Goal: Task Accomplishment & Management: Use online tool/utility

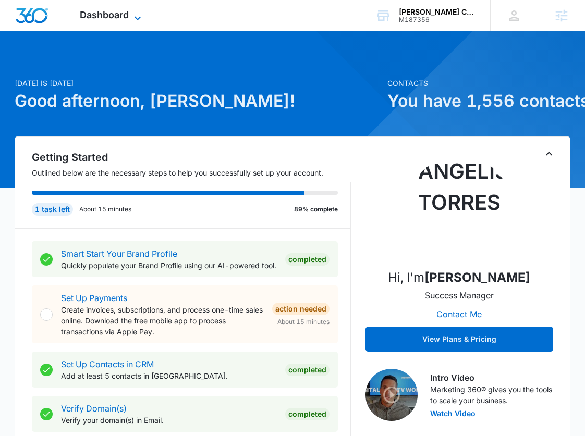
click at [135, 14] on icon at bounding box center [137, 18] width 13 height 13
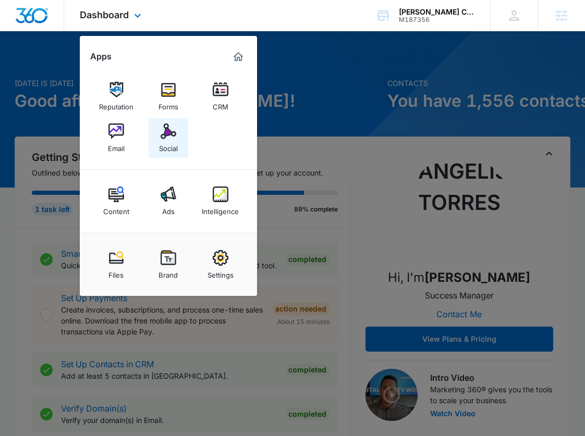
click at [172, 131] on img at bounding box center [168, 131] width 16 height 16
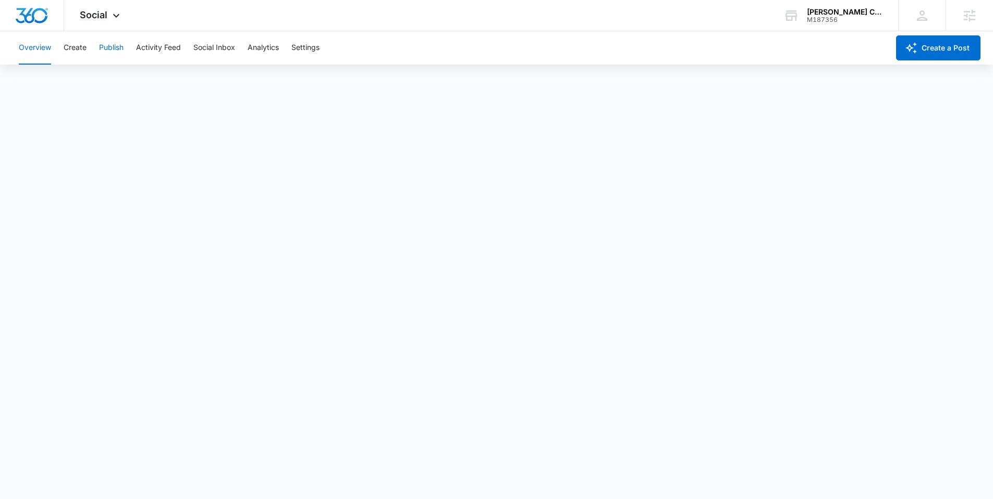
click at [118, 47] on button "Publish" at bounding box center [111, 47] width 24 height 33
